Goal: Task Accomplishment & Management: Manage account settings

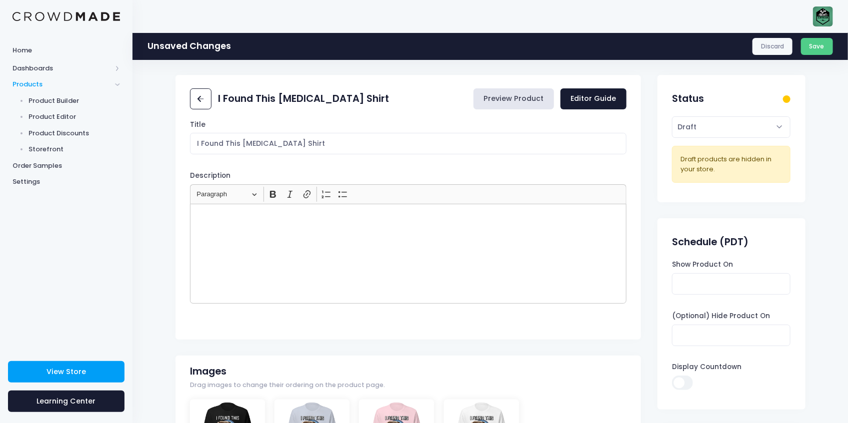
click at [521, 98] on link "Preview Product" at bounding box center [513, 98] width 80 height 21
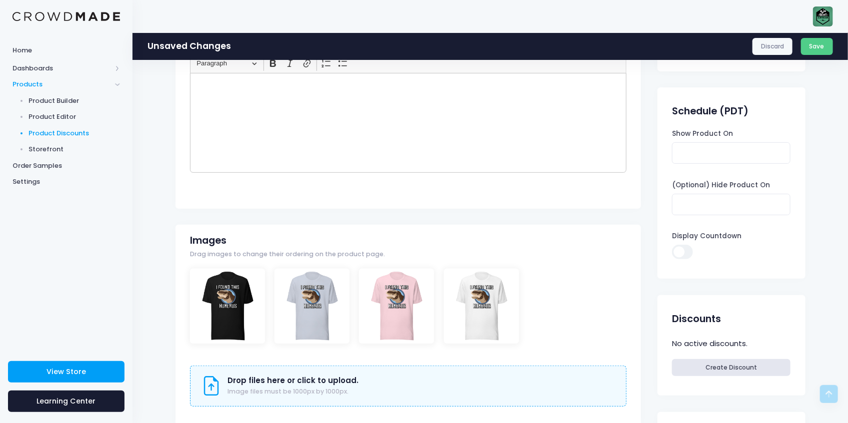
scroll to position [66, 0]
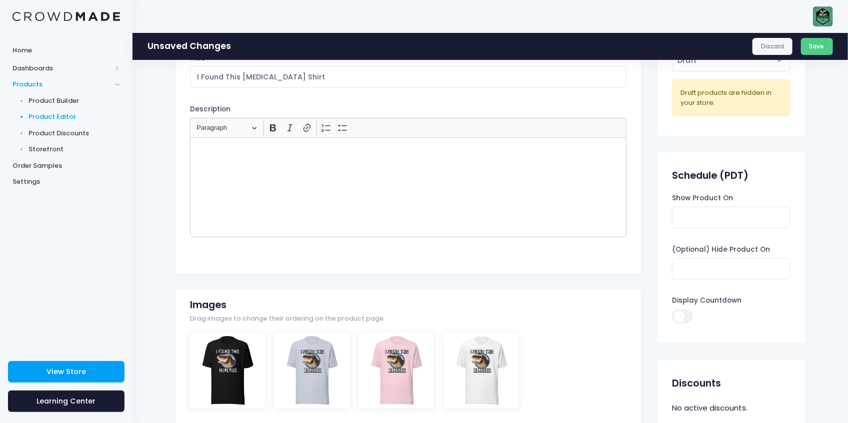
click at [51, 113] on span "Product Editor" at bounding box center [74, 117] width 91 height 10
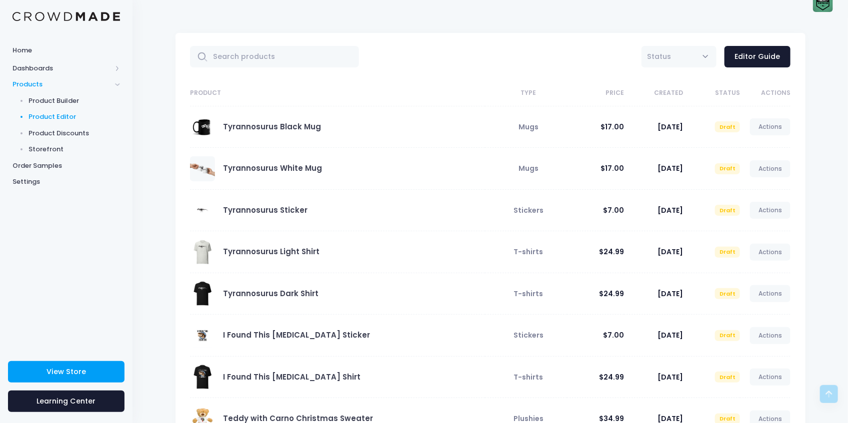
scroll to position [4, 0]
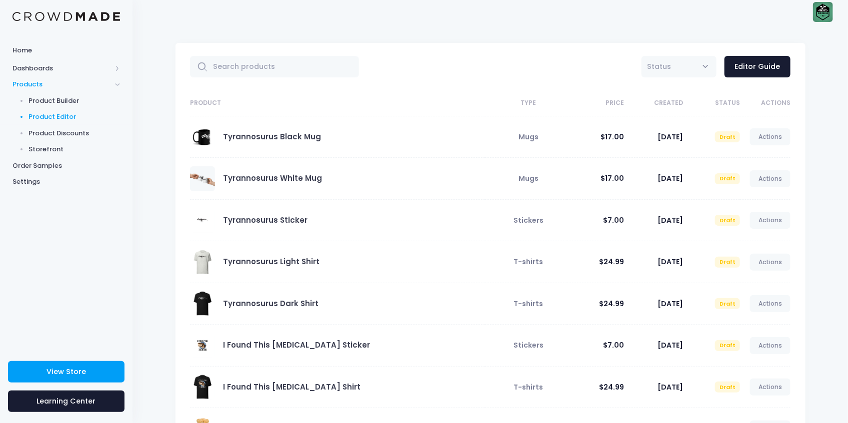
click at [208, 134] on span at bounding box center [202, 136] width 25 height 25
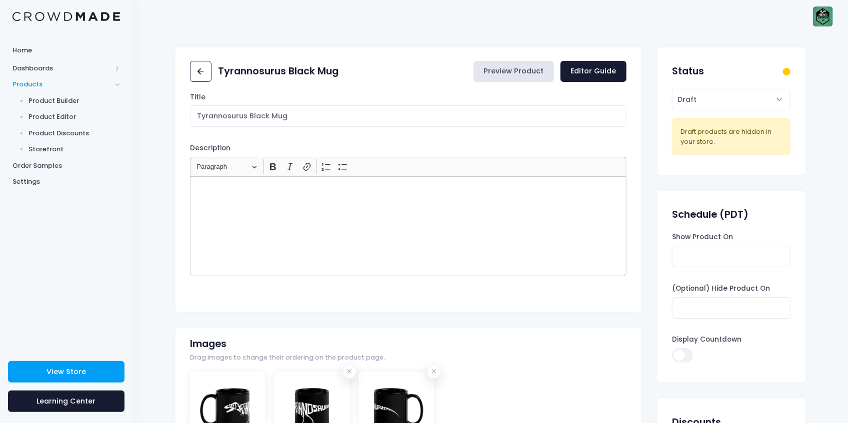
click at [534, 70] on link "Preview Product" at bounding box center [513, 71] width 80 height 21
